Goal: Information Seeking & Learning: Compare options

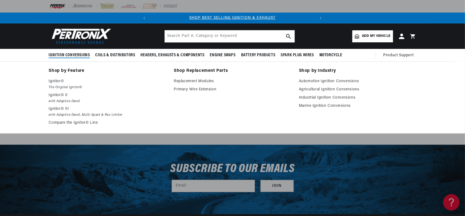
click at [78, 55] on span "Ignition Conversions" at bounding box center [69, 55] width 41 height 6
click at [60, 113] on em "with Adaptive Dwell, Multi-Spark & Rev Limiter" at bounding box center [108, 115] width 118 height 6
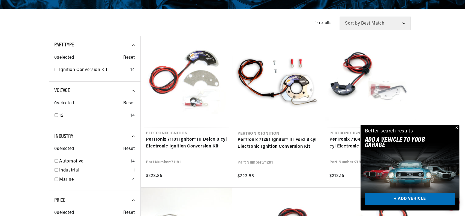
scroll to position [182, 0]
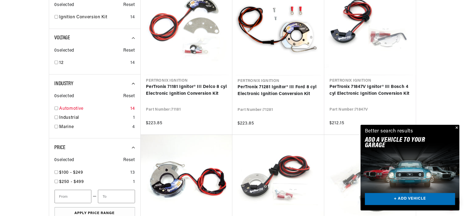
click at [56, 108] on input "checkbox" at bounding box center [57, 108] width 4 height 4
checkbox input "true"
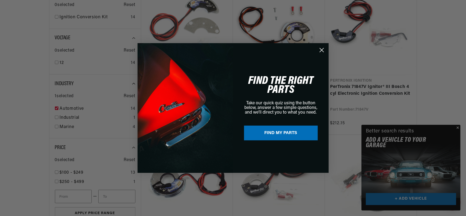
click at [319, 49] on circle "Close dialog" at bounding box center [321, 50] width 9 height 9
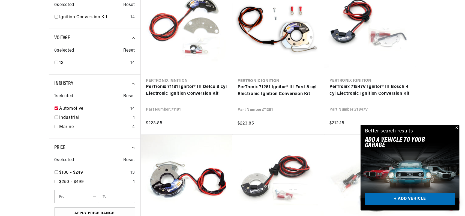
click at [458, 128] on button "Close" at bounding box center [456, 128] width 7 height 7
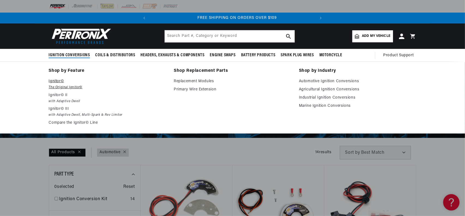
scroll to position [0, 165]
click at [60, 83] on p "Ignitor©" at bounding box center [108, 81] width 118 height 7
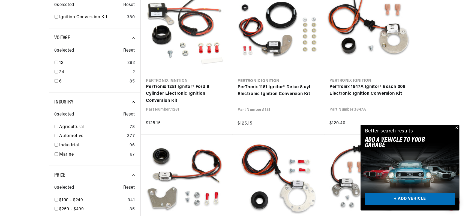
click at [458, 127] on button "Close" at bounding box center [456, 128] width 7 height 7
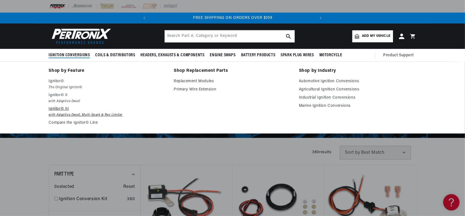
click at [63, 112] on p "Ignitor© III" at bounding box center [108, 109] width 118 height 7
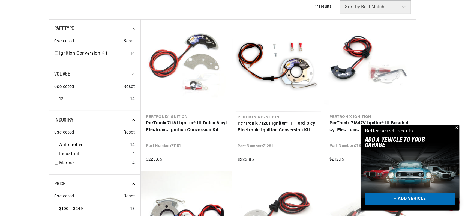
scroll to position [0, 165]
click at [458, 126] on button "Close" at bounding box center [456, 128] width 7 height 7
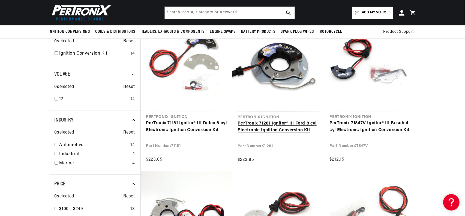
click at [281, 129] on link "PerTronix 71281 Ignitor® III Ford 8 cyl Electronic Ignition Conversion Kit" at bounding box center [278, 127] width 81 height 14
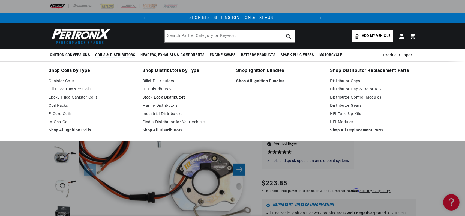
click at [157, 96] on link "Stock Look Distributors" at bounding box center [186, 97] width 86 height 7
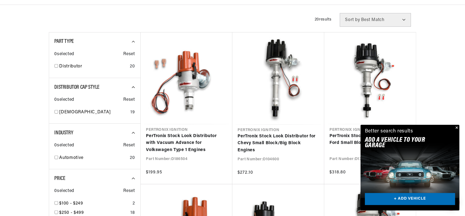
click at [456, 128] on button "Close" at bounding box center [456, 128] width 7 height 7
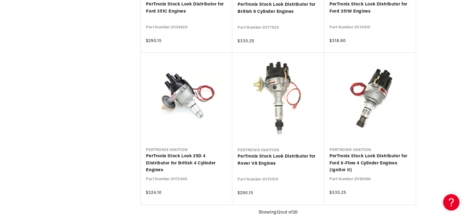
scroll to position [619, 0]
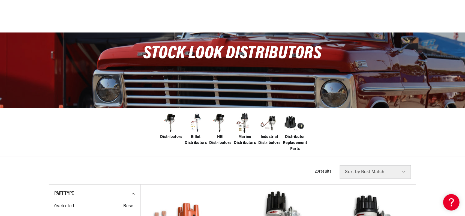
scroll to position [109, 0]
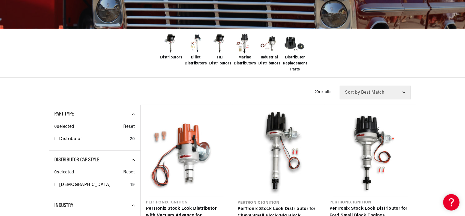
click at [404, 88] on select "Best Match Featured Name, A-Z Name, Z-A Price, Low to High Price, High to Low" at bounding box center [375, 93] width 71 height 14
select select "price"
click at [340, 86] on select "Best Match Featured Name, A-Z Name, Z-A Price, Low to High Price, High to Low" at bounding box center [375, 93] width 71 height 14
